Goal: Task Accomplishment & Management: Use online tool/utility

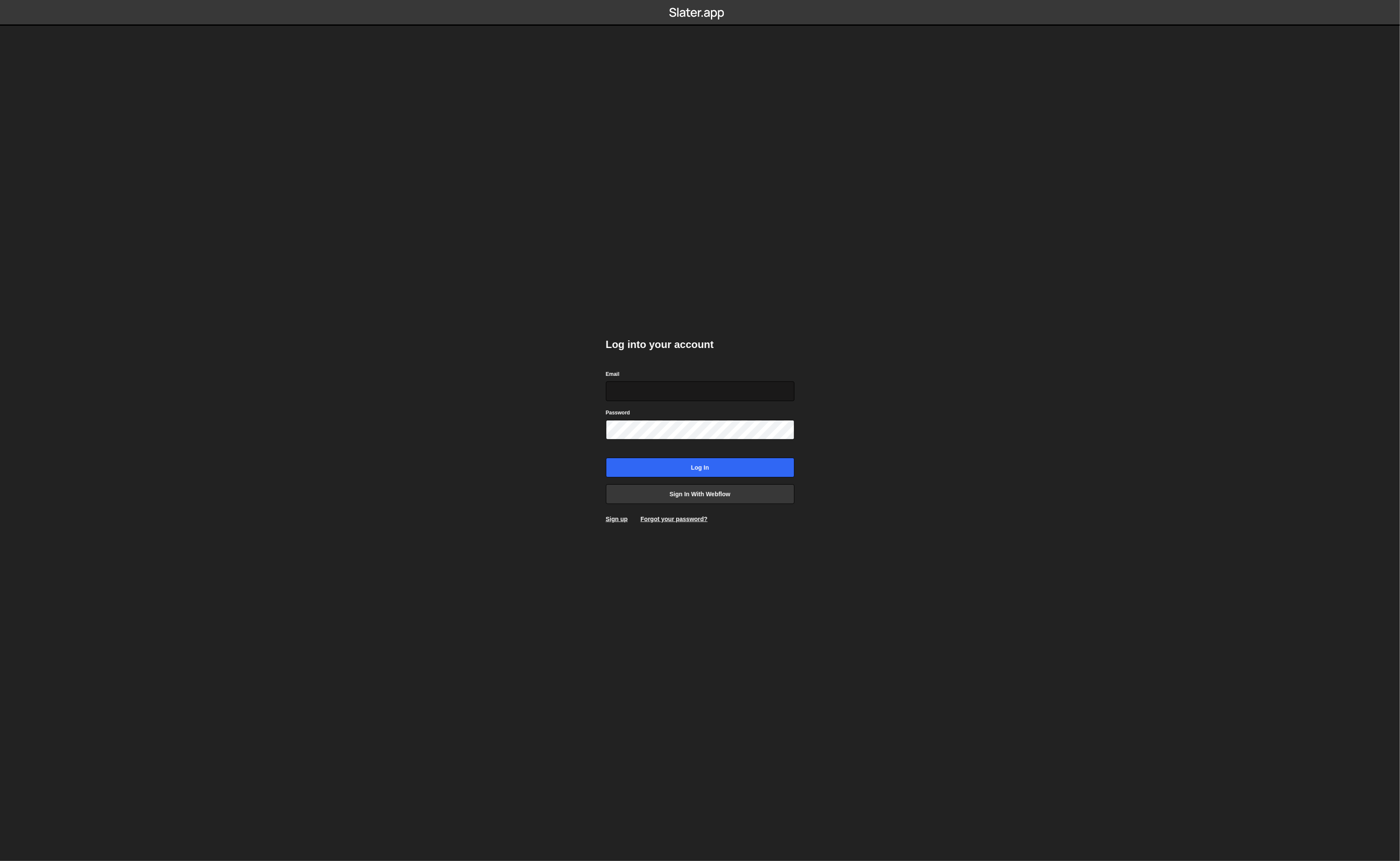
click at [722, 386] on input "Email" at bounding box center [700, 391] width 189 height 20
click at [606, 401] on nordpass-icon at bounding box center [606, 401] width 0 height 0
click at [685, 388] on input "Email" at bounding box center [700, 391] width 189 height 20
click at [1093, 405] on body "Log into your account Email Password Log in Sign in with Webflow Sign up Forgot…" at bounding box center [700, 430] width 1400 height 861
drag, startPoint x: 986, startPoint y: 419, endPoint x: 982, endPoint y: 418, distance: 4.1
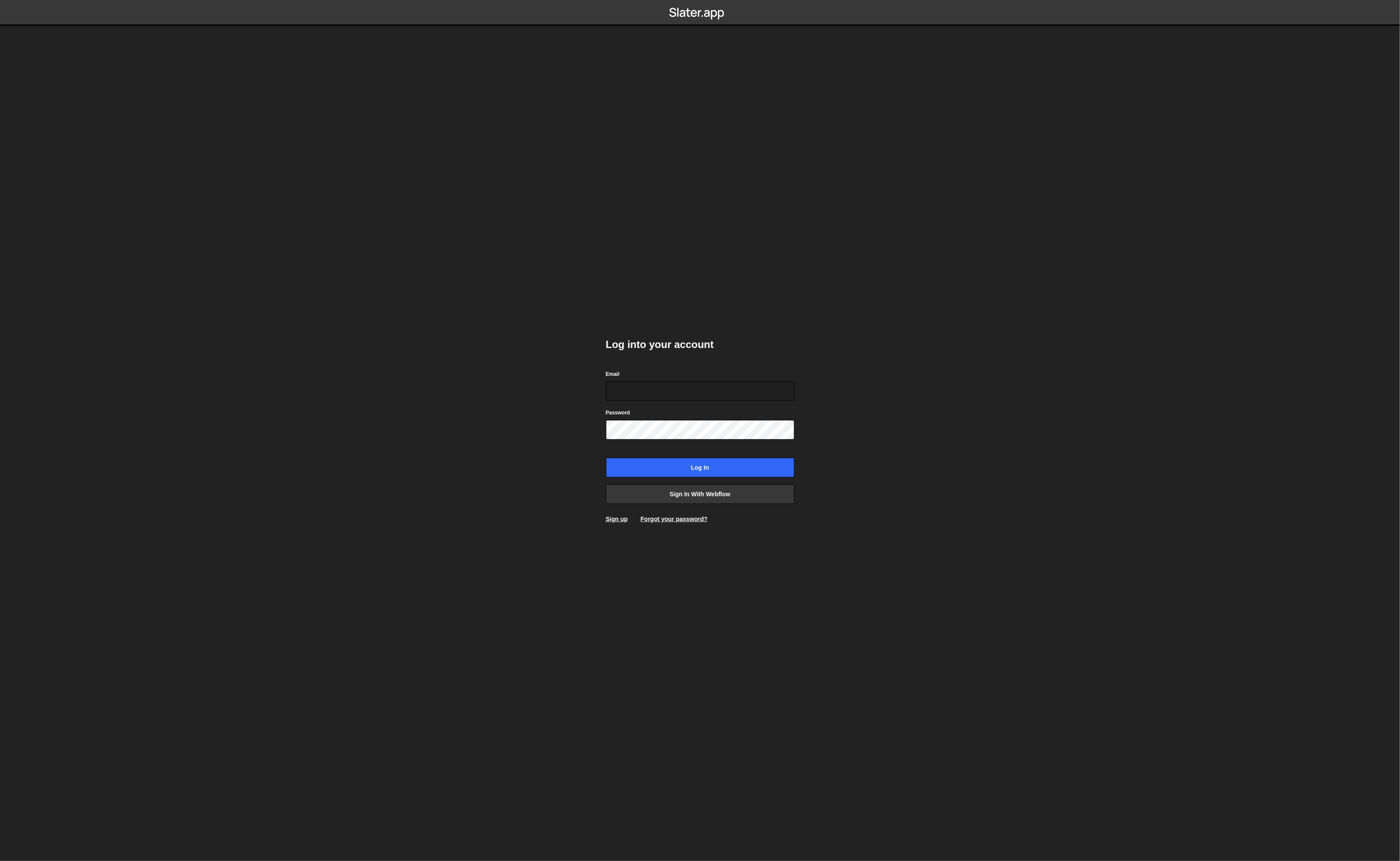
click at [986, 419] on body "Log into your account Email Password Log in Sign in with Webflow Sign up Forgot…" at bounding box center [700, 430] width 1400 height 861
click at [606, 401] on nordpass-icon at bounding box center [606, 401] width 0 height 0
click at [716, 398] on input "Email" at bounding box center [700, 391] width 189 height 20
click at [718, 393] on input "Email" at bounding box center [700, 391] width 189 height 20
type input "[PERSON_NAME][EMAIL_ADDRESS][DOMAIN_NAME]"
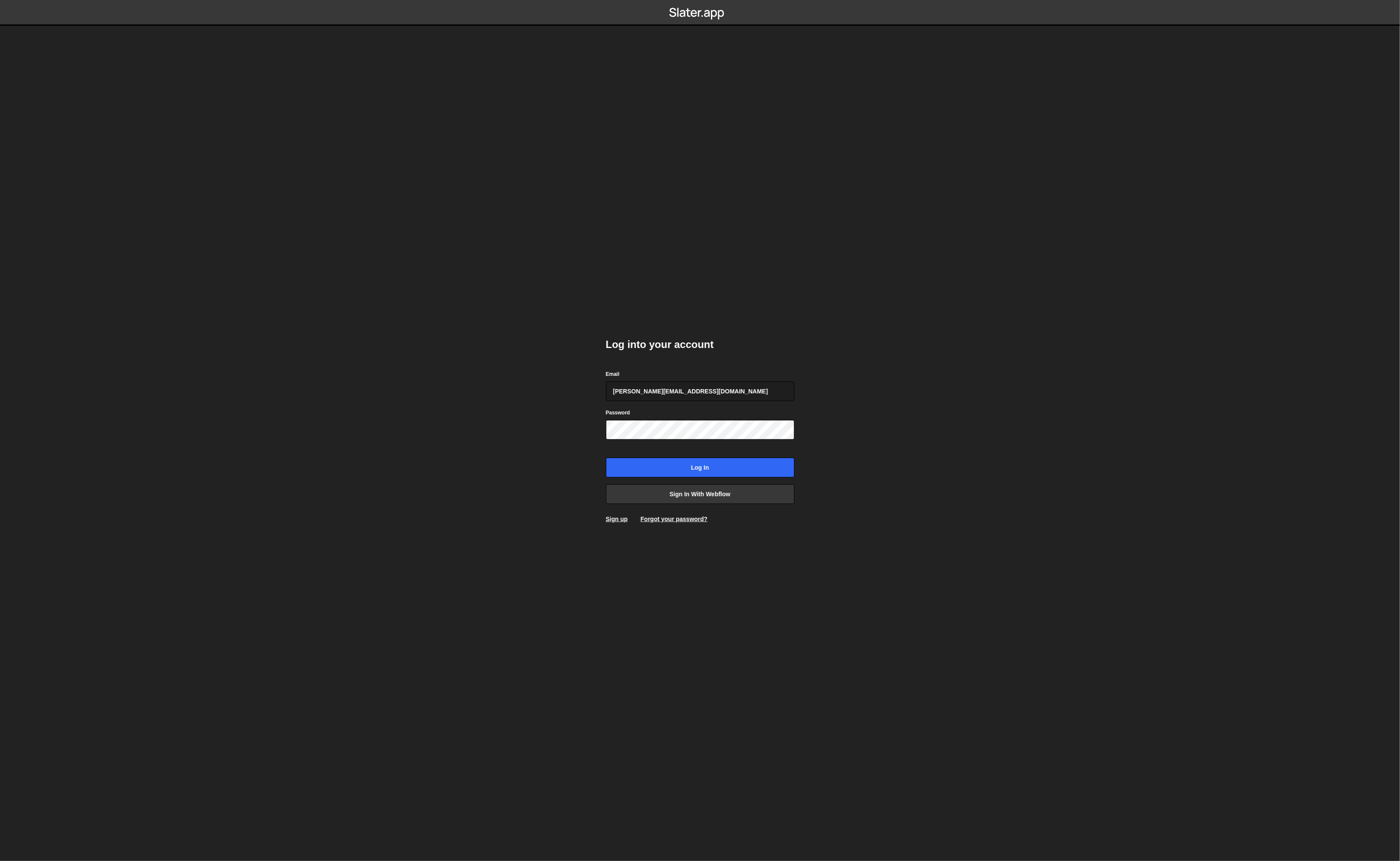
click at [835, 442] on body "Log into your account Email jacob@fruitful.com Password Log in Sign in with Web…" at bounding box center [700, 430] width 1400 height 861
click at [754, 496] on link "Sign in with Webflow" at bounding box center [700, 494] width 189 height 20
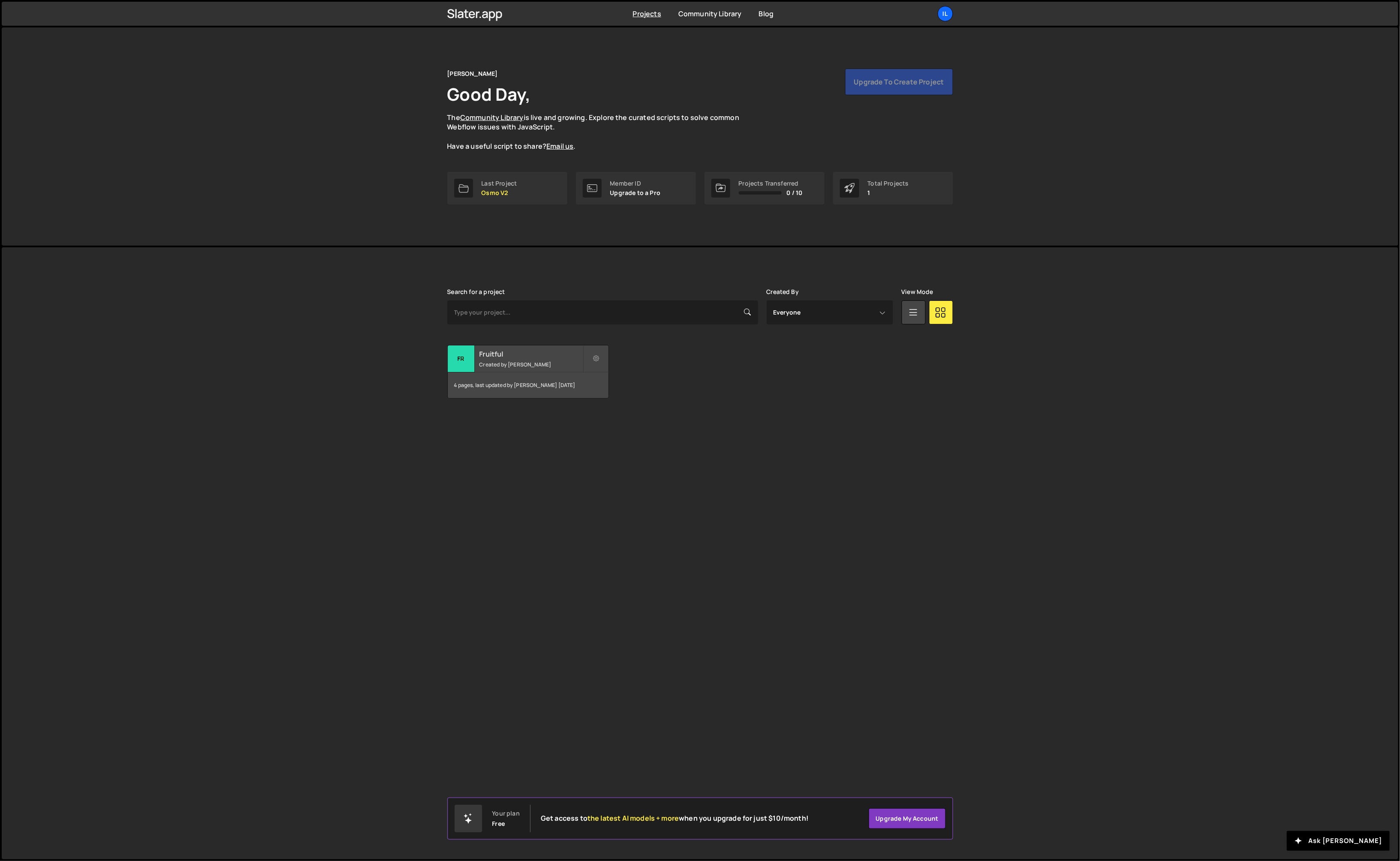
click at [543, 361] on small "Created by [PERSON_NAME]" at bounding box center [531, 364] width 103 height 7
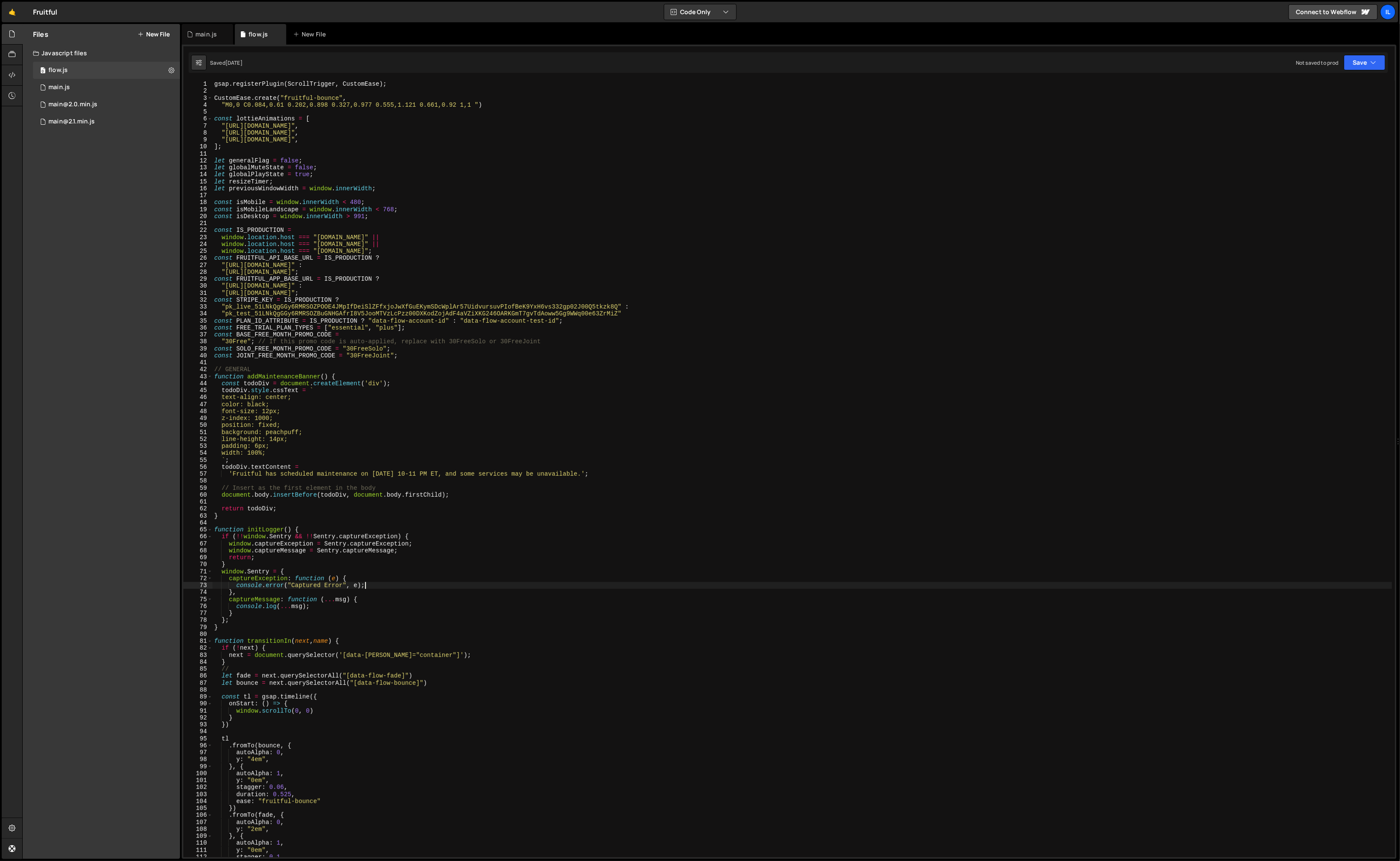
click at [666, 584] on div "gsap . registerPlugin ( ScrollTrigger , CustomEase ) ; CustomEase . create ( "f…" at bounding box center [802, 476] width 1180 height 791
click at [661, 627] on div "gsap . registerPlugin ( ScrollTrigger , CustomEase ) ; CustomEase . create ( "f…" at bounding box center [802, 476] width 1180 height 791
drag, startPoint x: 136, startPoint y: 594, endPoint x: 5, endPoint y: 587, distance: 131.2
click at [135, 594] on div "Files New File Javascript files 0 flow.js 0 0 main.js 0 0 main@2.0.min.js 0 0" at bounding box center [101, 441] width 157 height 835
click at [657, 598] on div "gsap . registerPlugin ( ScrollTrigger , CustomEase ) ; CustomEase . create ( "f…" at bounding box center [802, 476] width 1180 height 791
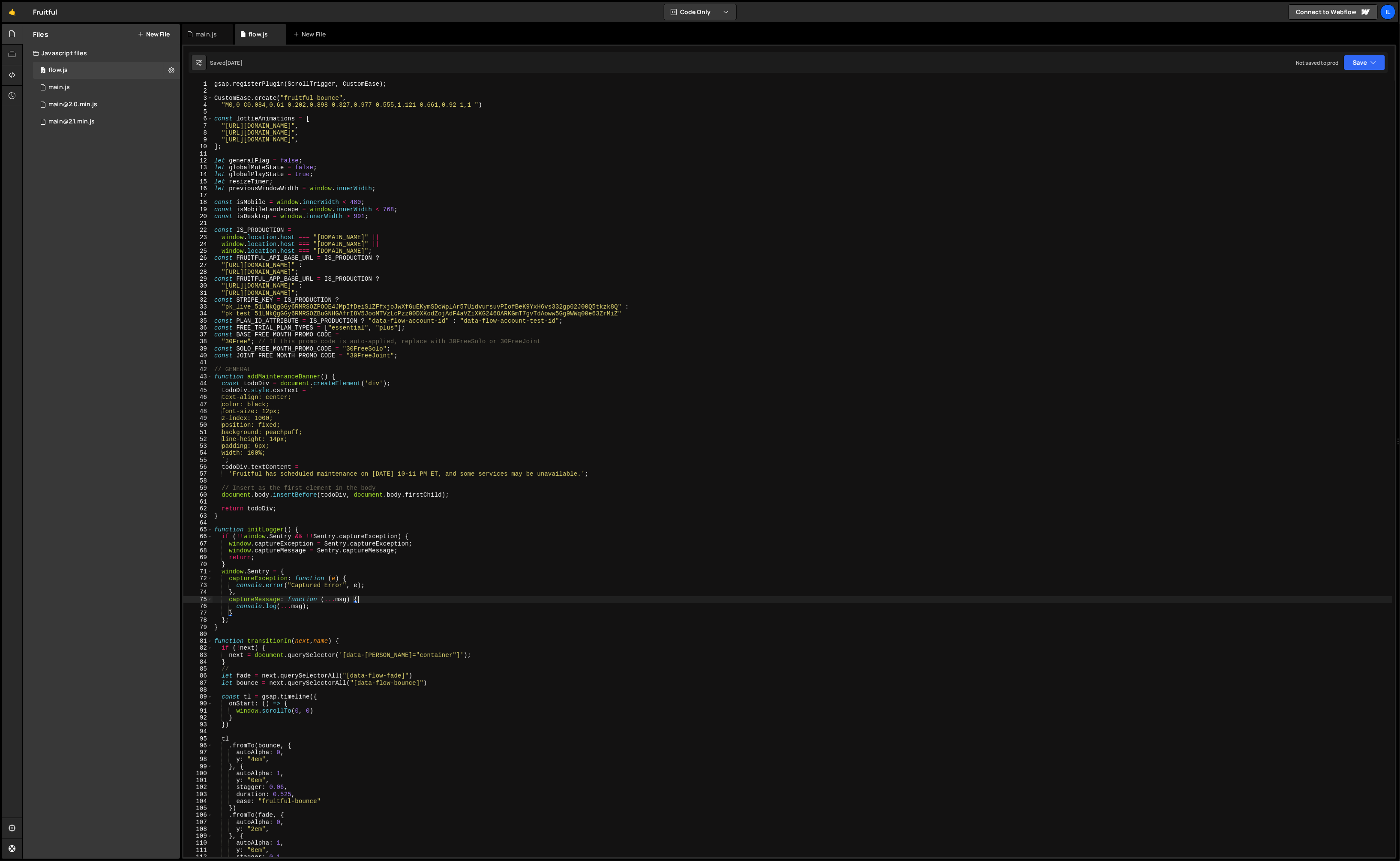
click at [687, 549] on div "gsap . registerPlugin ( ScrollTrigger , CustomEase ) ; CustomEase . create ( "f…" at bounding box center [802, 476] width 1180 height 791
click at [682, 564] on div "gsap . registerPlugin ( ScrollTrigger , CustomEase ) ; CustomEase . create ( "f…" at bounding box center [802, 476] width 1180 height 791
click at [698, 433] on div "gsap . registerPlugin ( ScrollTrigger , CustomEase ) ; CustomEase . create ( "f…" at bounding box center [802, 476] width 1180 height 791
click at [557, 453] on div "gsap . registerPlugin ( ScrollTrigger , CustomEase ) ; CustomEase . create ( "f…" at bounding box center [802, 476] width 1180 height 791
click at [584, 452] on div "gsap . registerPlugin ( ScrollTrigger , CustomEase ) ; CustomEase . create ( "f…" at bounding box center [802, 476] width 1180 height 791
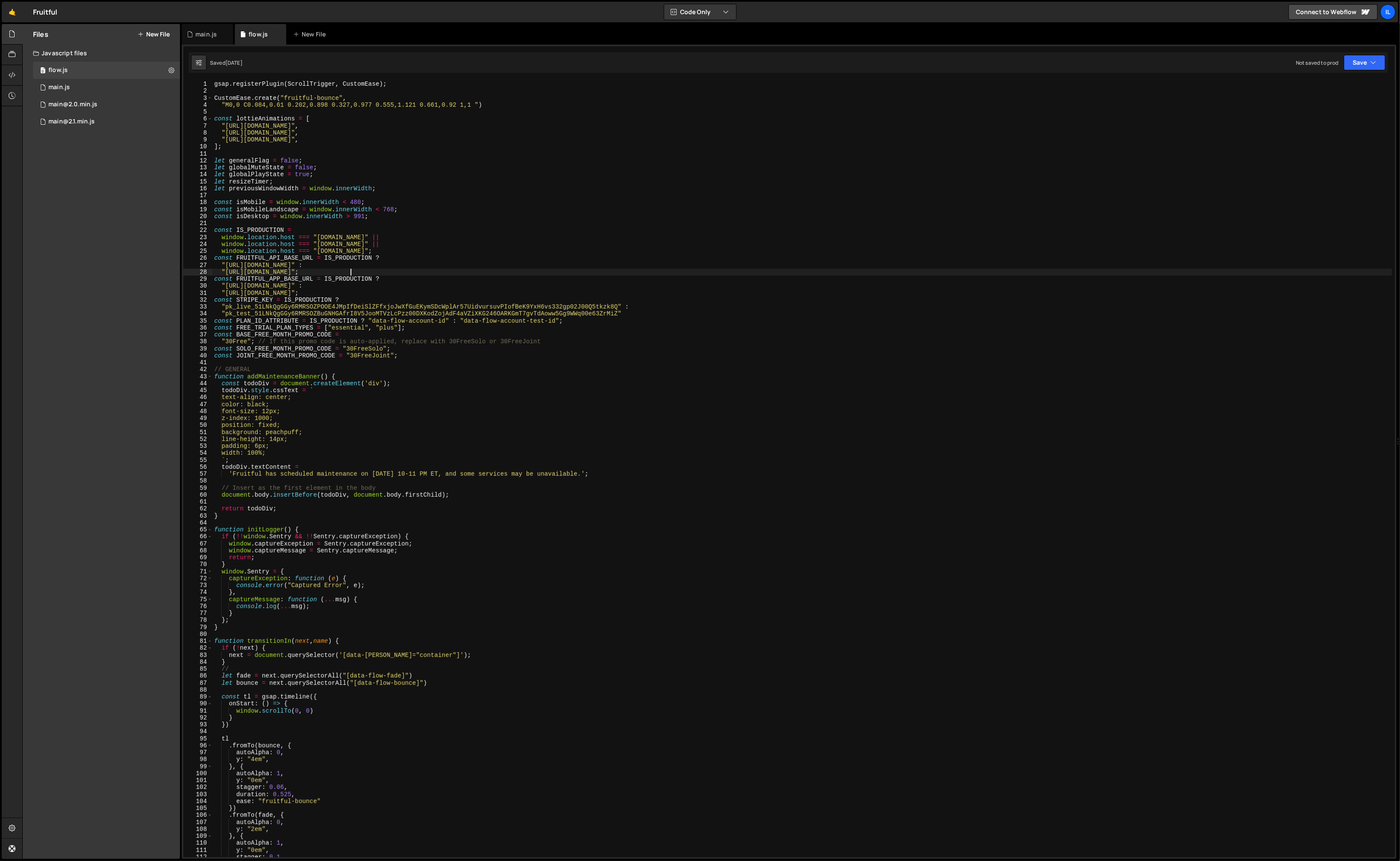
click at [532, 273] on div "gsap . registerPlugin ( ScrollTrigger , CustomEase ) ; CustomEase . create ( "f…" at bounding box center [802, 476] width 1180 height 791
click at [287, 279] on div "gsap . registerPlugin ( ScrollTrigger , CustomEase ) ; CustomEase . create ( "f…" at bounding box center [802, 476] width 1180 height 791
click at [534, 400] on div "gsap . registerPlugin ( ScrollTrigger , CustomEase ) ; CustomEase . create ( "f…" at bounding box center [802, 476] width 1180 height 791
click at [276, 259] on div "gsap . registerPlugin ( ScrollTrigger , CustomEase ) ; CustomEase . create ( "f…" at bounding box center [802, 476] width 1180 height 791
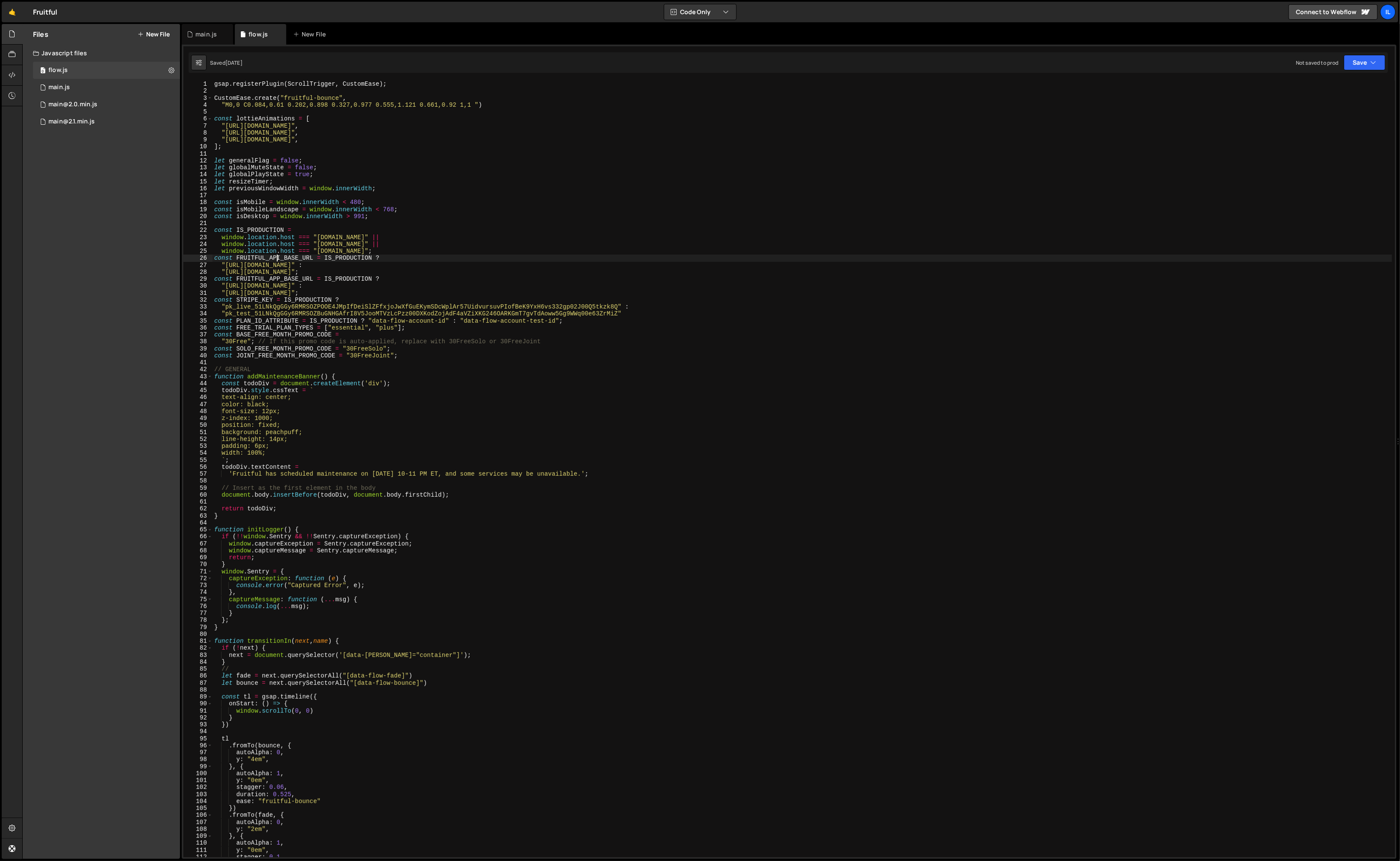
click at [276, 259] on div "gsap . registerPlugin ( ScrollTrigger , CustomEase ) ; CustomEase . create ( "f…" at bounding box center [802, 476] width 1180 height 791
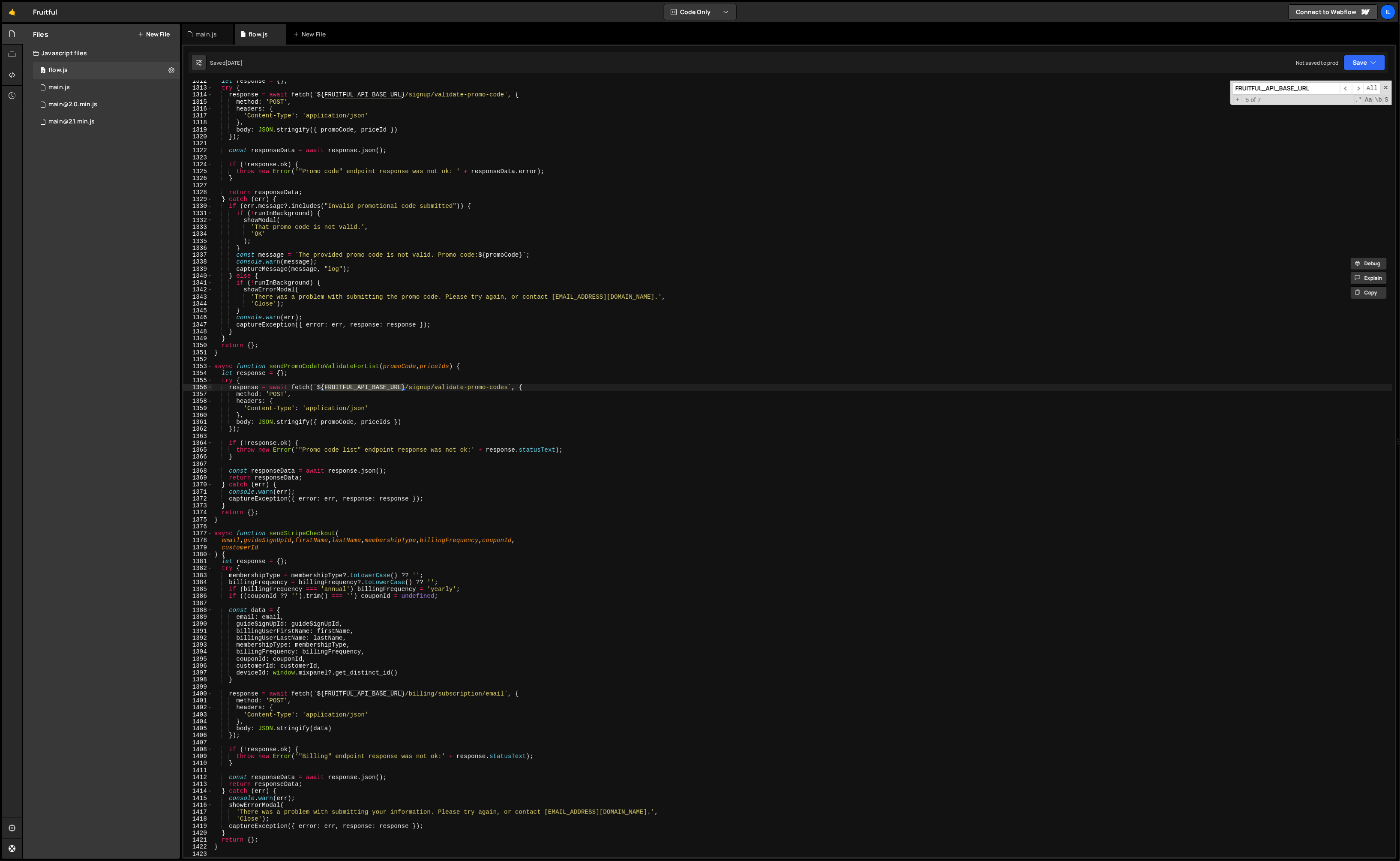
scroll to position [6945, 0]
click at [706, 538] on div "let response = { } ; try { response = await fetch ( ` ${ FRUITFUL_API_BASE_URL …" at bounding box center [802, 473] width 1180 height 791
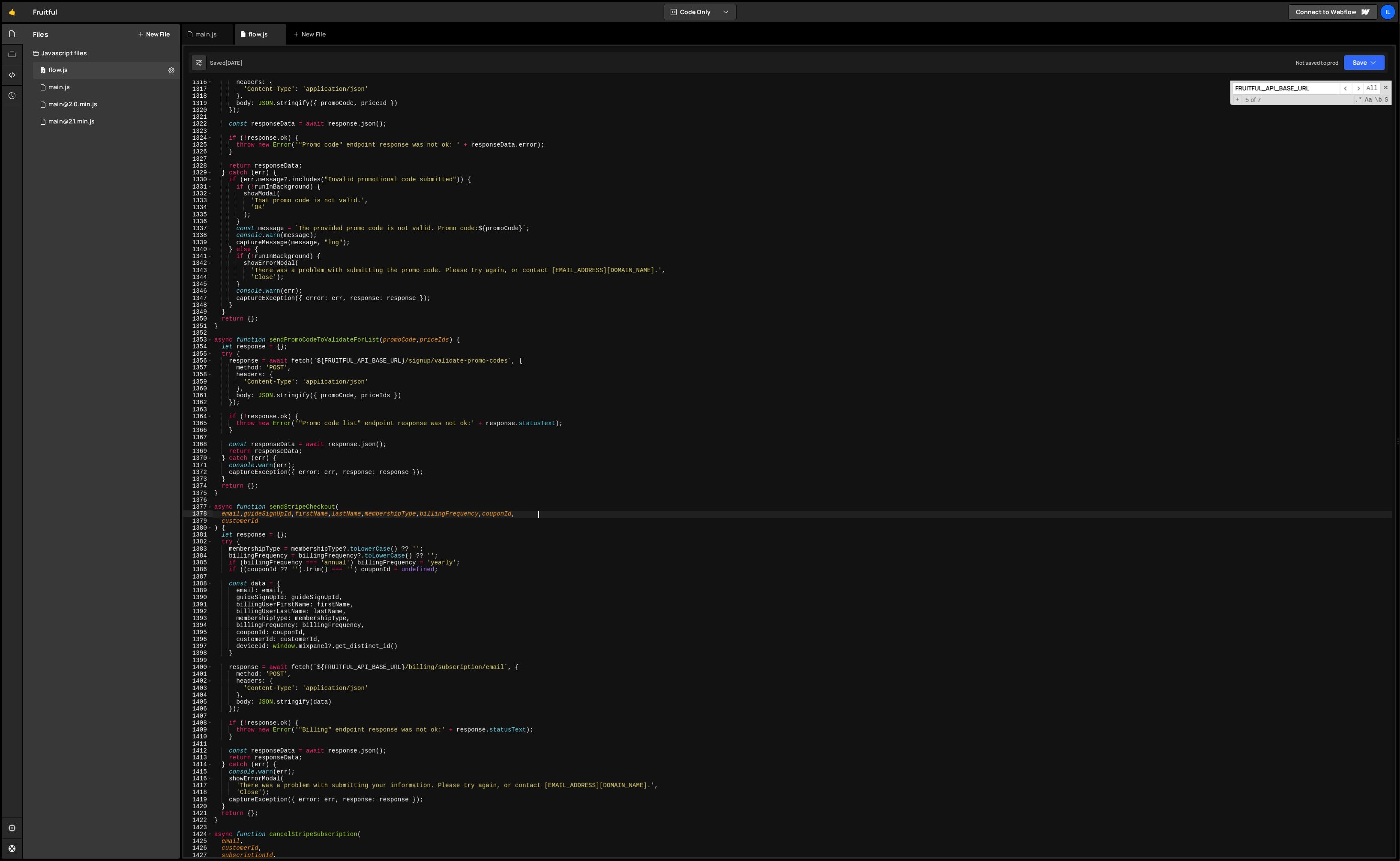
scroll to position [6965, 0]
click at [648, 591] on div "headers : { 'Content-Type' : 'application/json' } , body : JSON . stringify ({ …" at bounding box center [802, 474] width 1180 height 791
click at [958, 388] on div "headers : { 'Content-Type' : 'application/json' } , body : JSON . stringify ({ …" at bounding box center [802, 474] width 1180 height 791
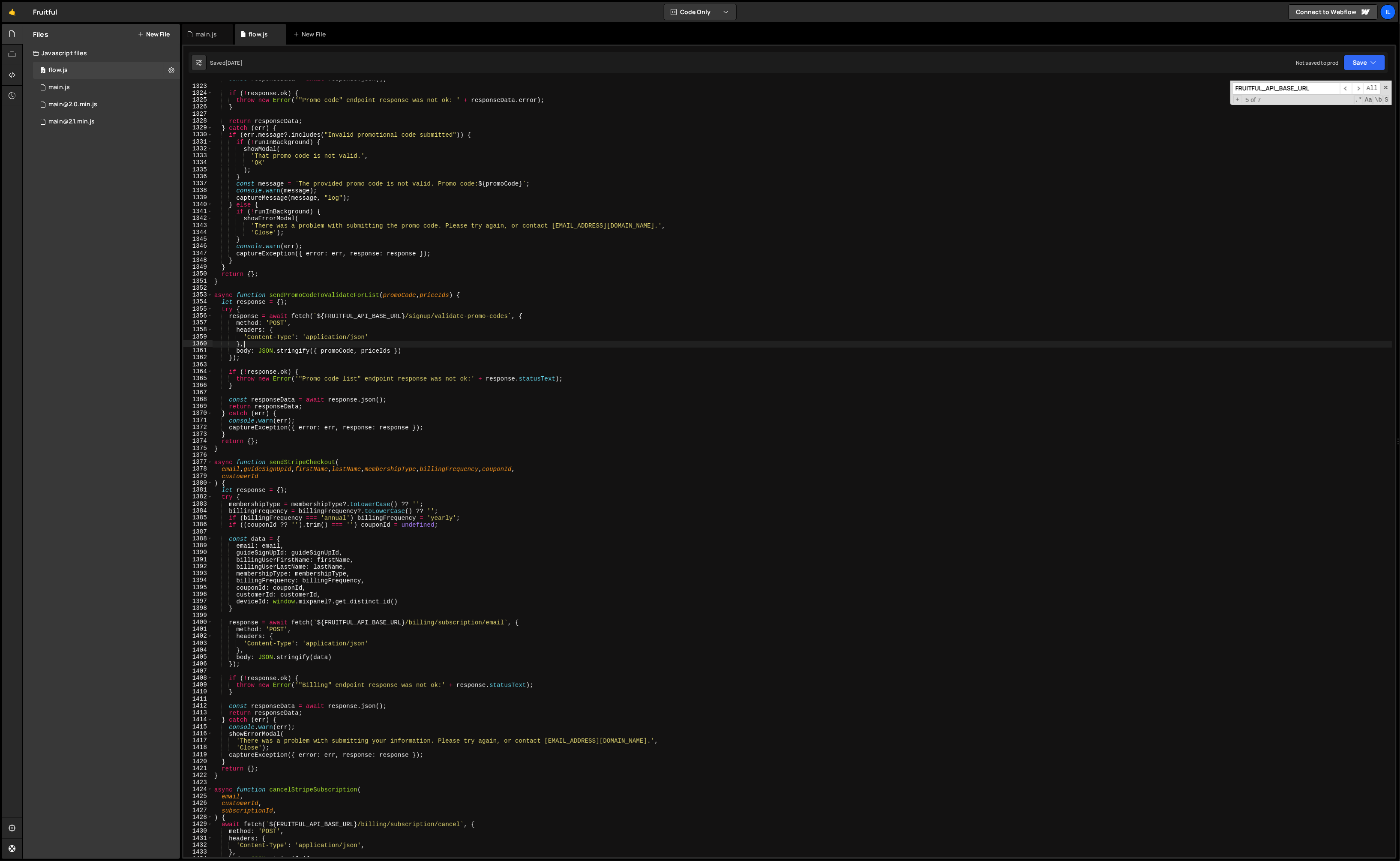
click at [722, 552] on div "const responseData = await response . json ( ) ; if ( ! response . ok ) { throw…" at bounding box center [802, 471] width 1180 height 791
type textarea "guideSignUpId: guideSignUpId,"
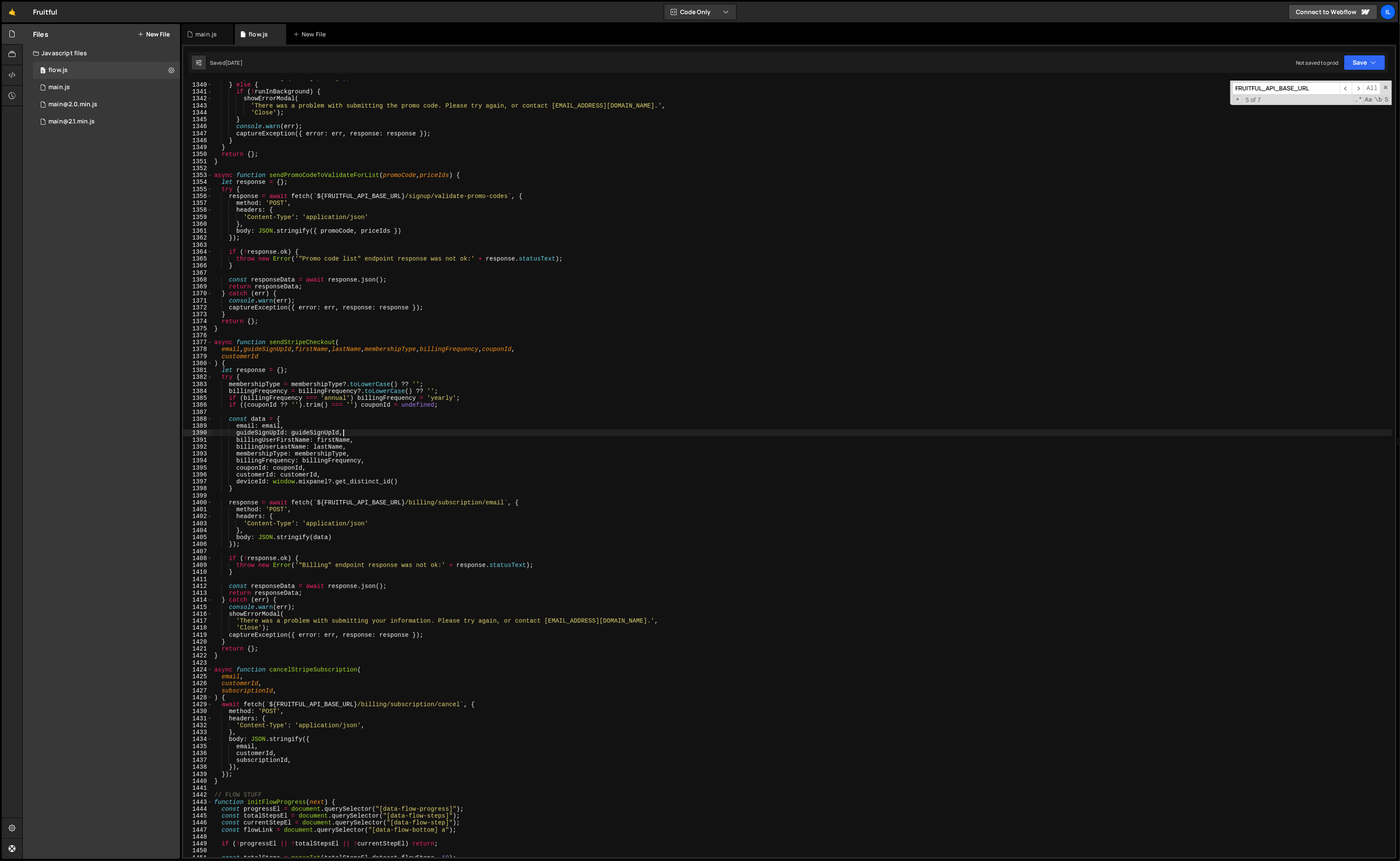
scroll to position [7090, 0]
click at [719, 550] on div "captureMessage ( message , "log" ) ; } else { if ( ! runInBackground ) { showEr…" at bounding box center [802, 469] width 1180 height 791
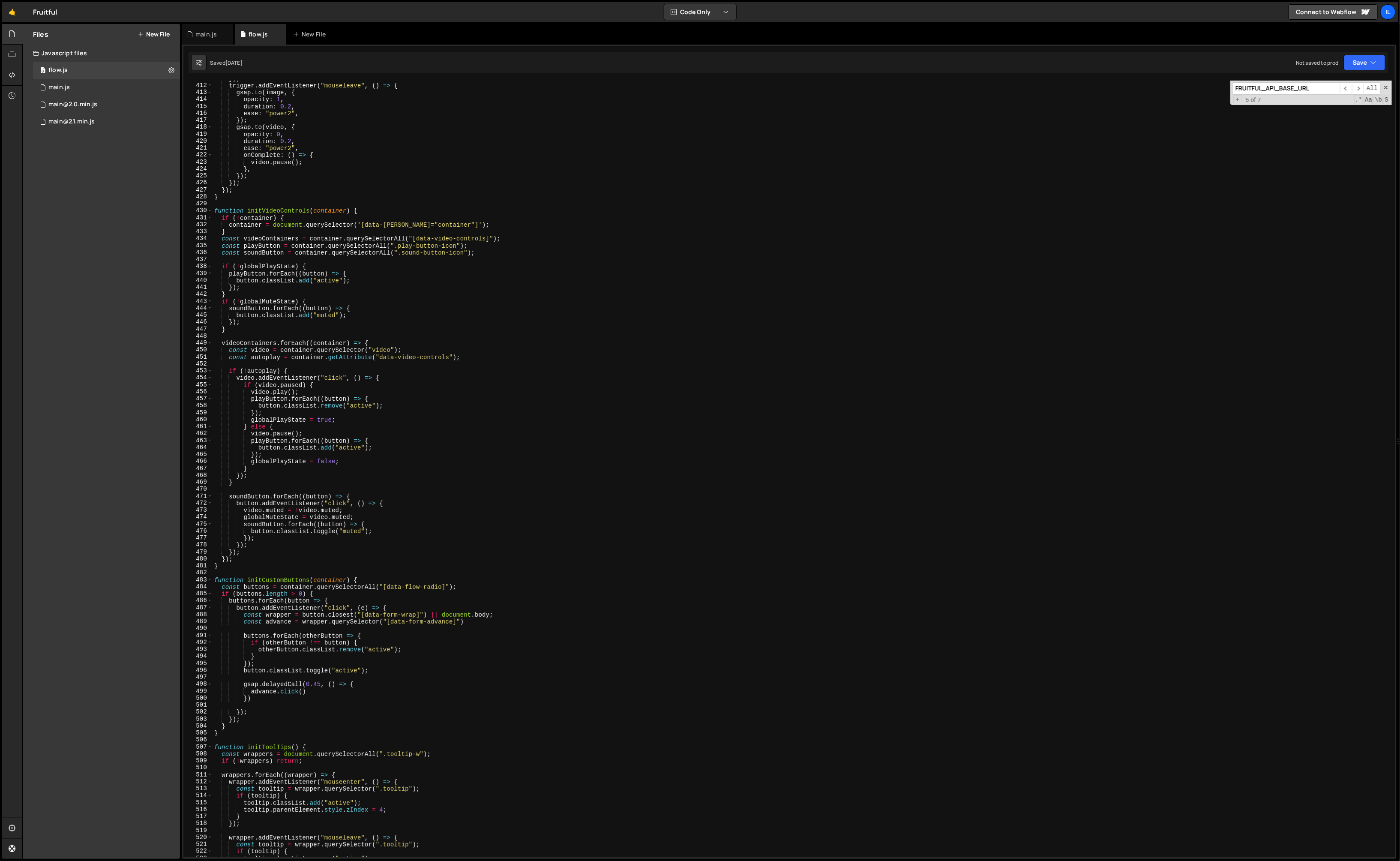
scroll to position [1831, 0]
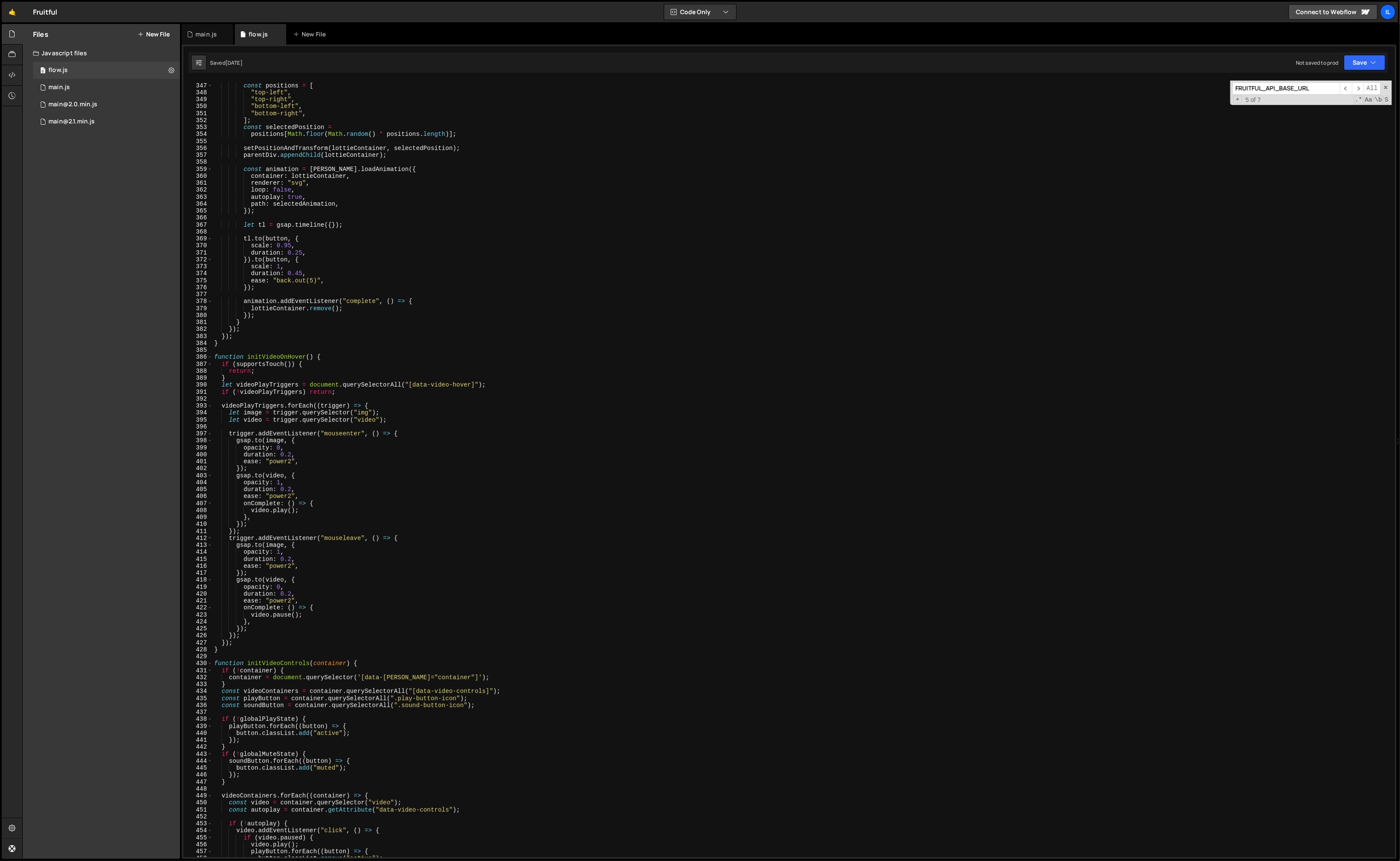
click at [134, 397] on div "Files New File Javascript files 0 flow.js 0 0 main.js 0 0 main@2.0.min.js 0 0" at bounding box center [101, 441] width 157 height 835
